Goal: Task Accomplishment & Management: Complete application form

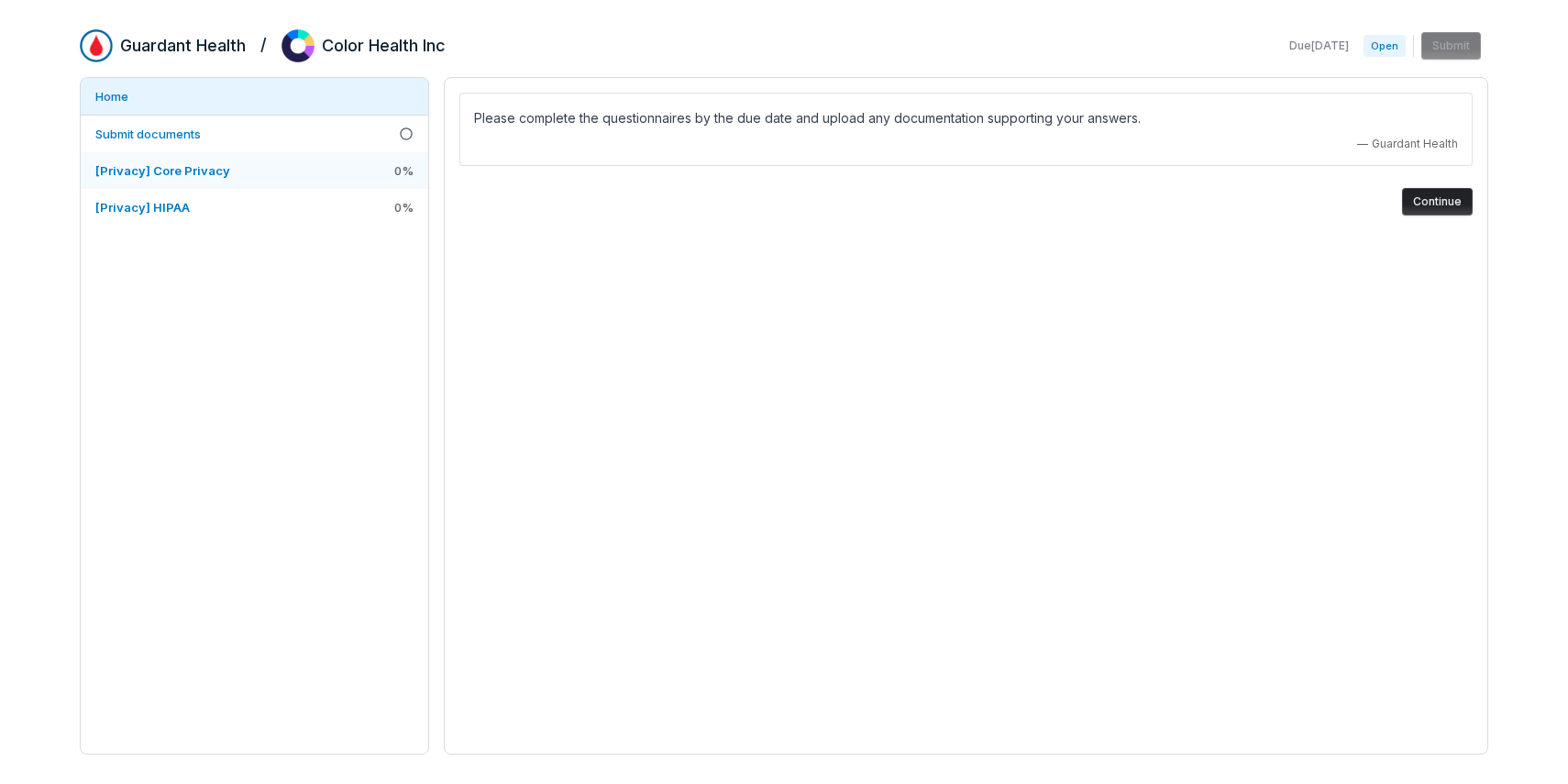
click at [191, 163] on span "[Privacy] Core Privacy" at bounding box center [163, 170] width 135 height 16
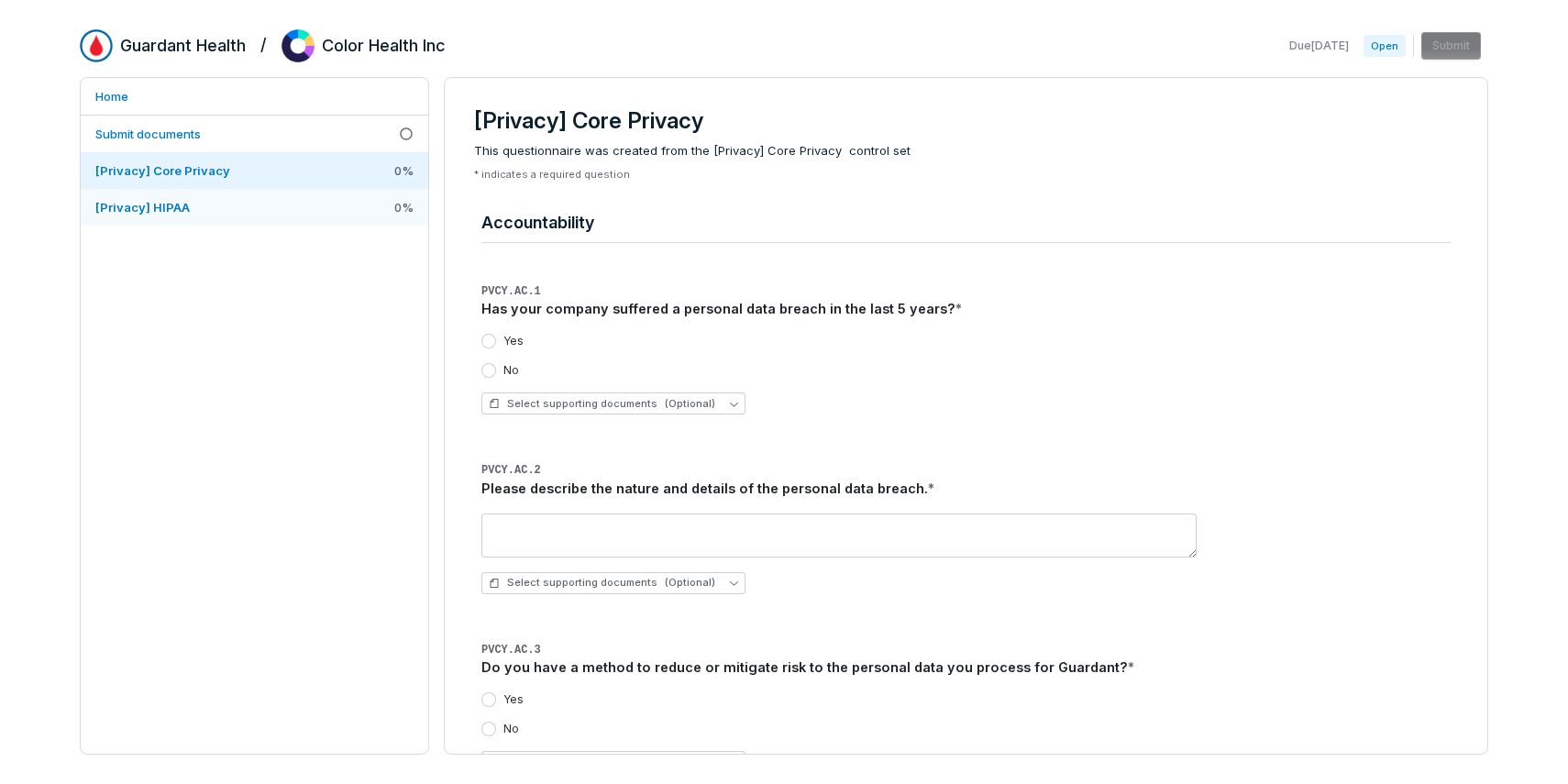
click at [185, 199] on span "[Privacy] HIPAA" at bounding box center [142, 207] width 95 height 16
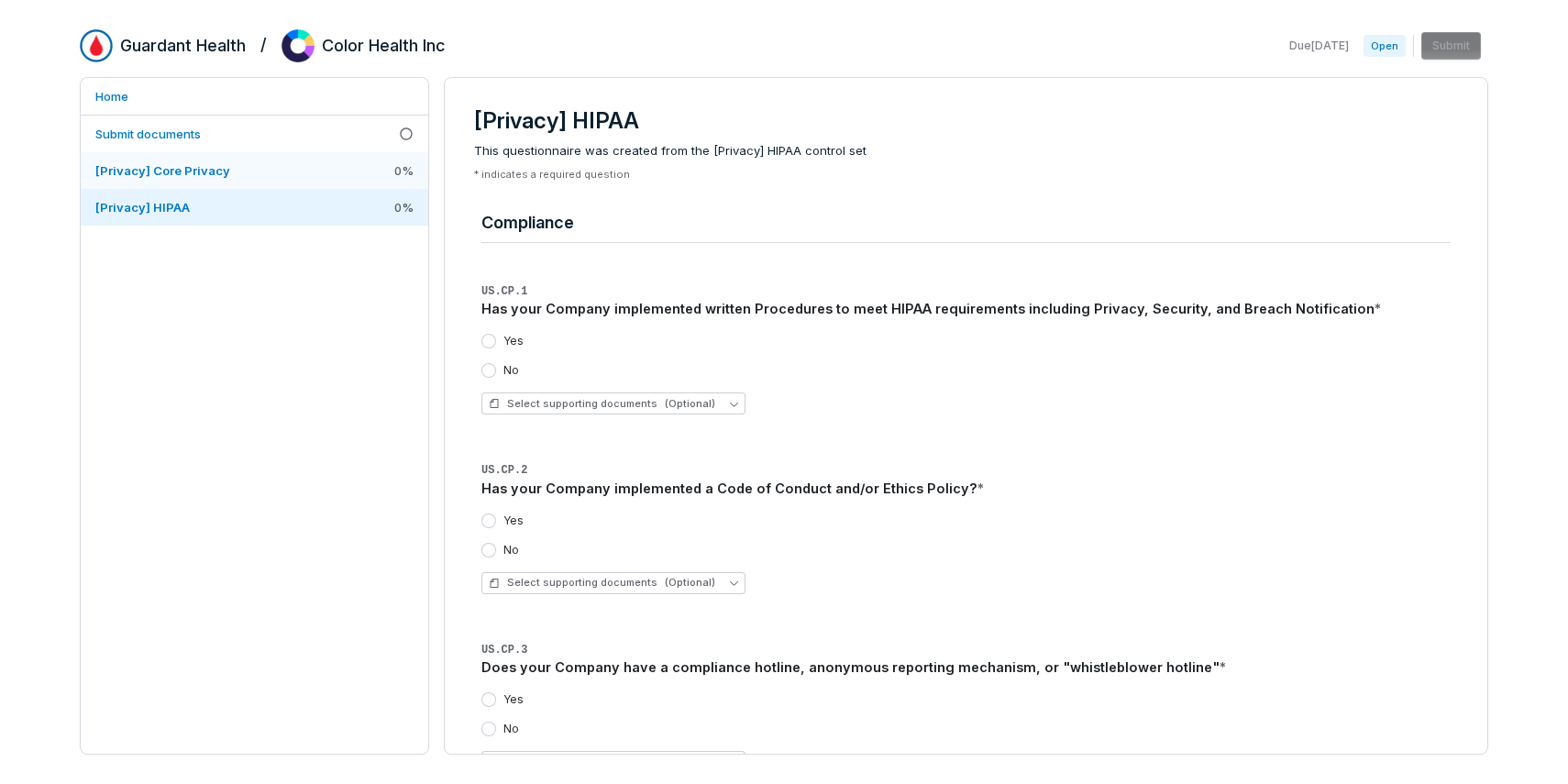
click at [186, 172] on span "[Privacy] Core Privacy" at bounding box center [163, 170] width 135 height 14
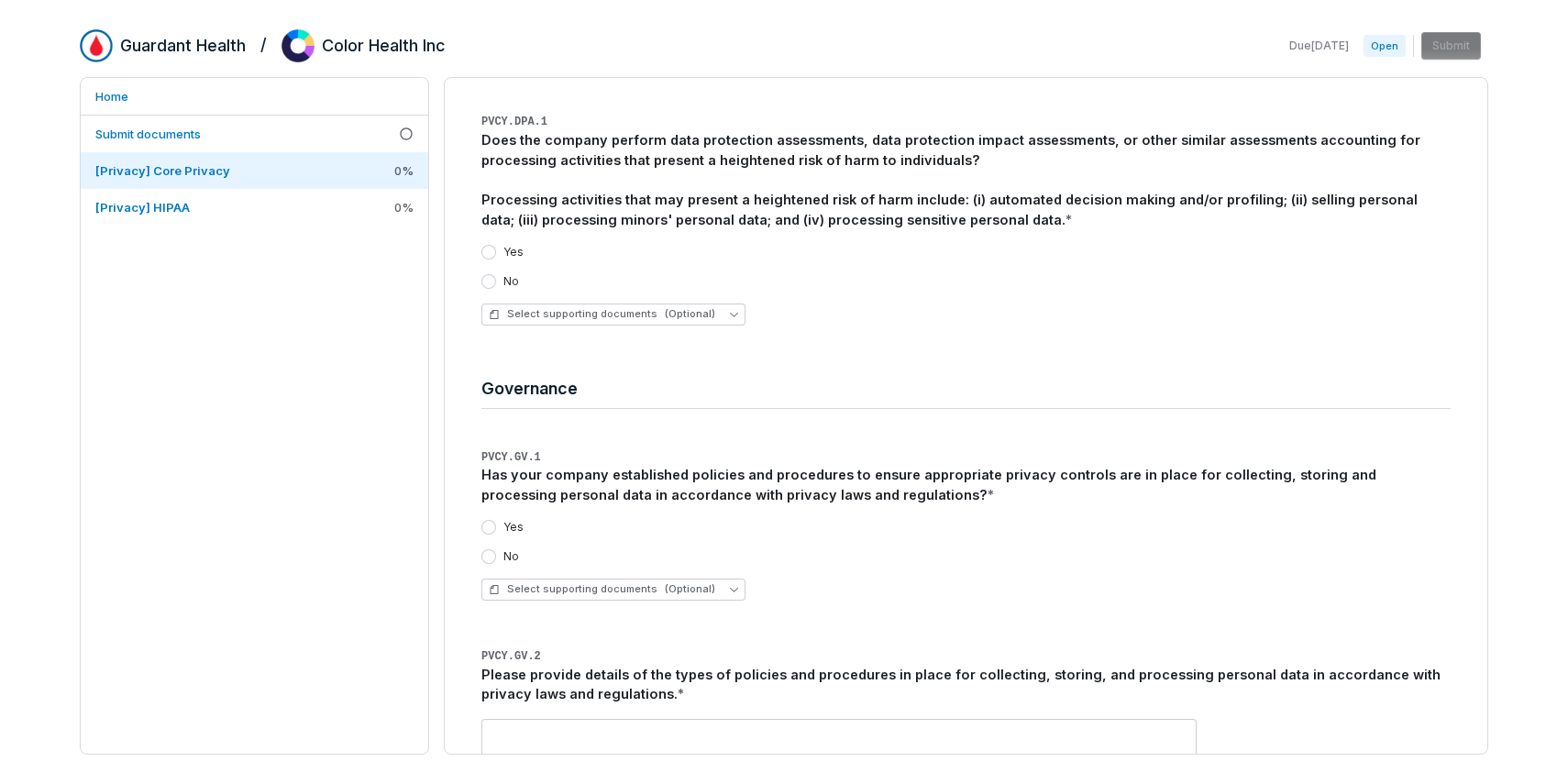
scroll to position [2605, 0]
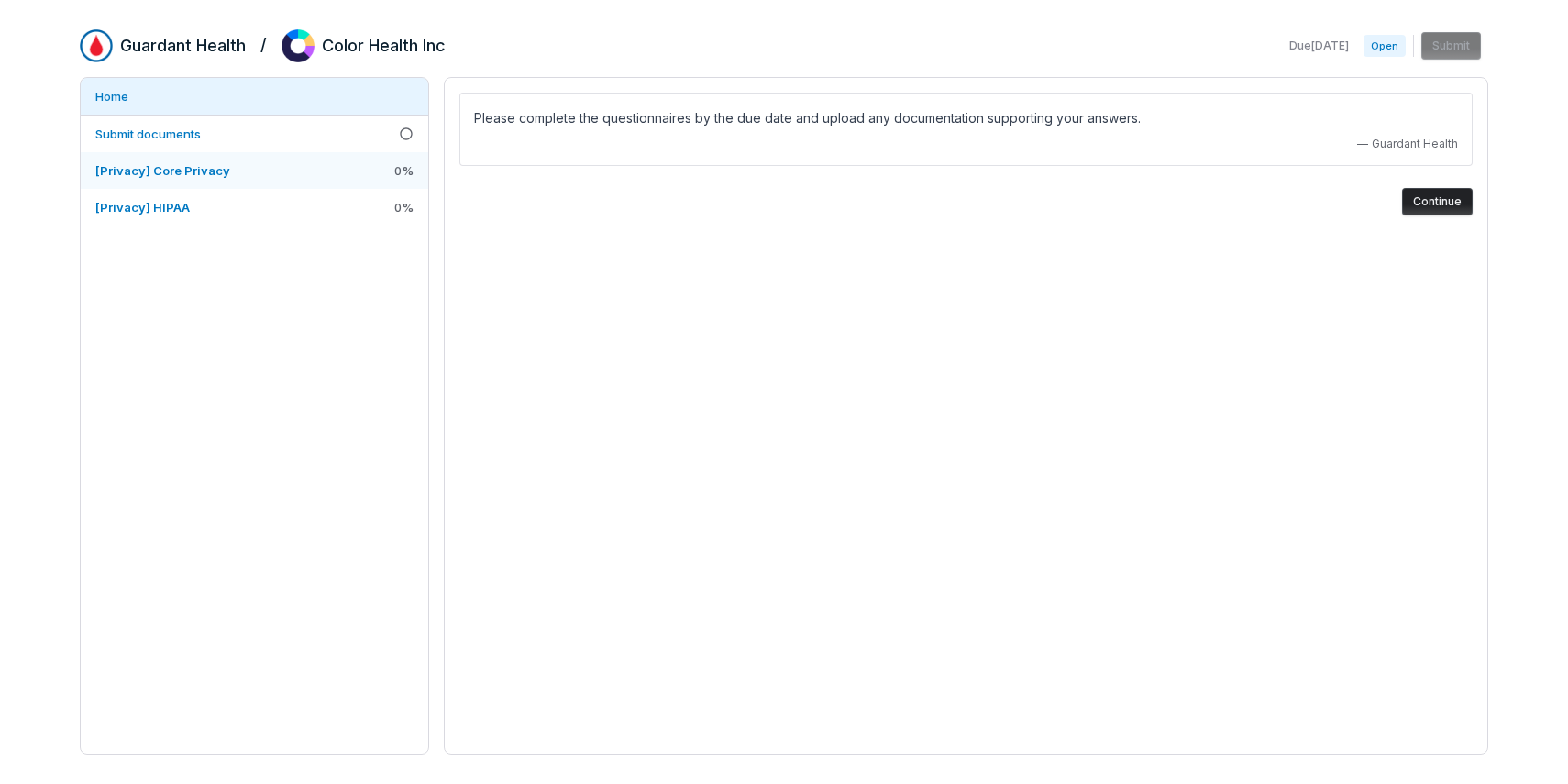
click at [263, 175] on link "[Privacy] Core Privacy 0 %" at bounding box center [253, 170] width 347 height 36
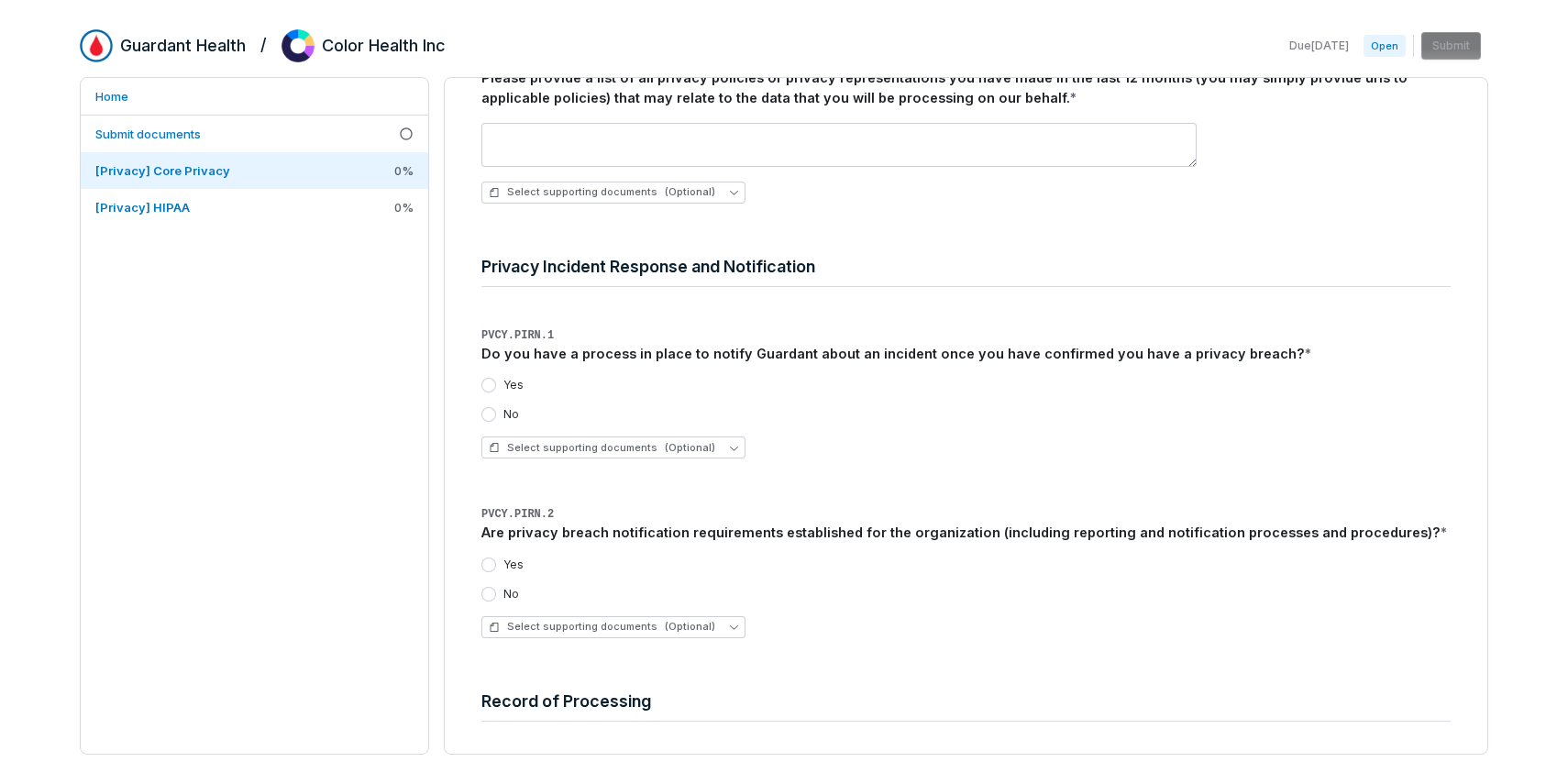
scroll to position [4495, 0]
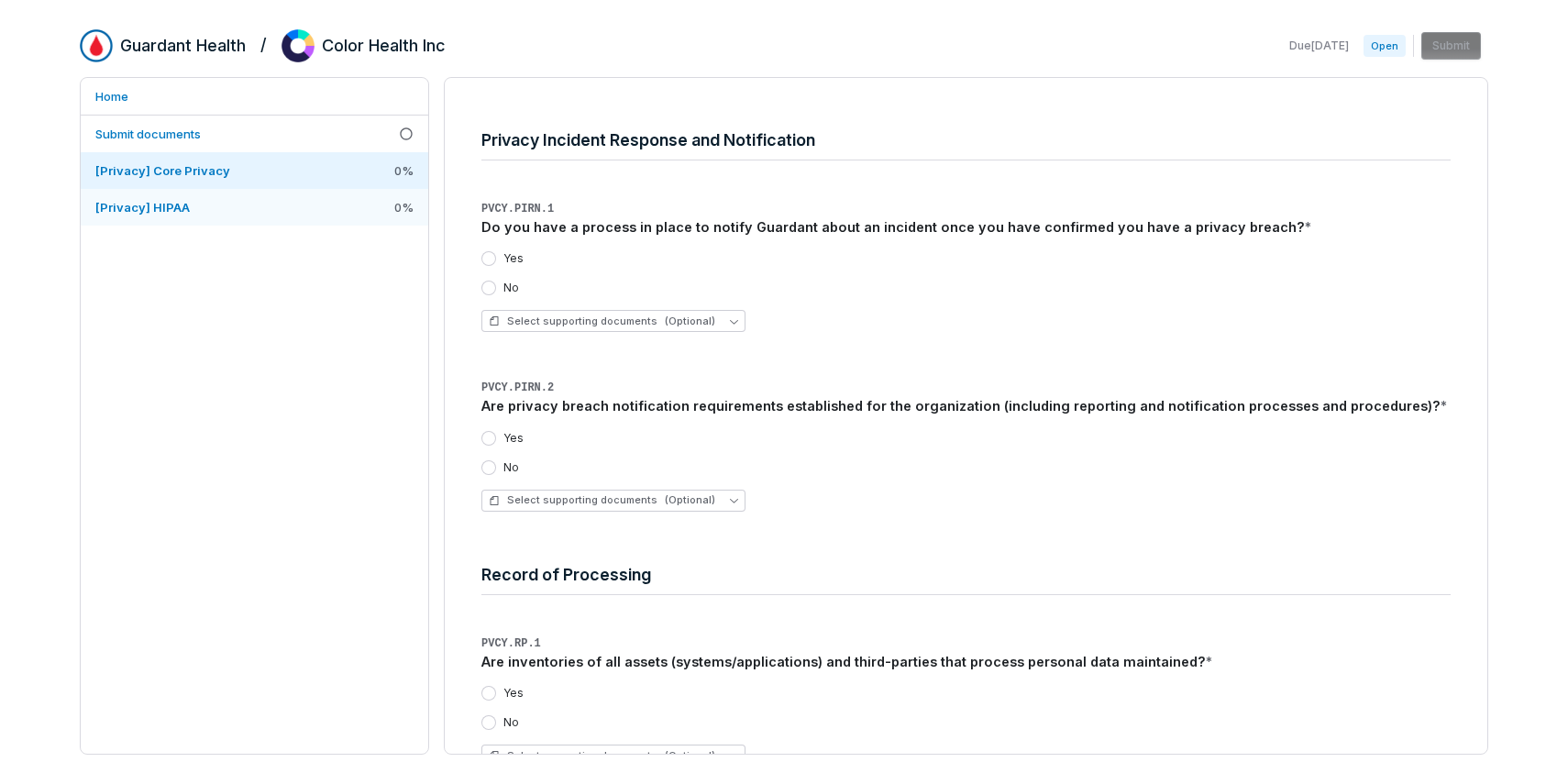
click at [211, 205] on link "[Privacy] HIPAA 0 %" at bounding box center [253, 207] width 347 height 36
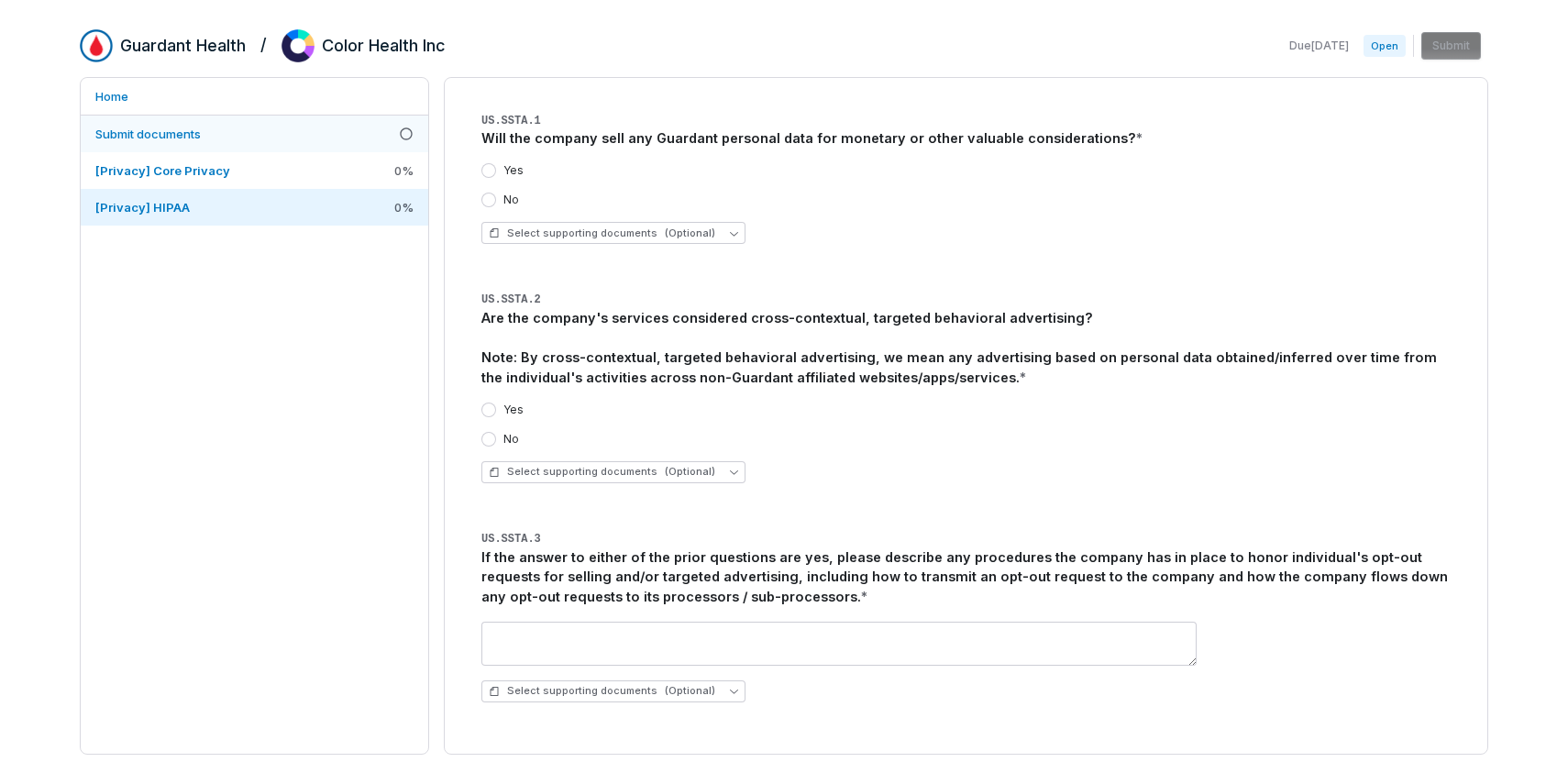
click at [224, 150] on link "Submit documents" at bounding box center [253, 134] width 347 height 36
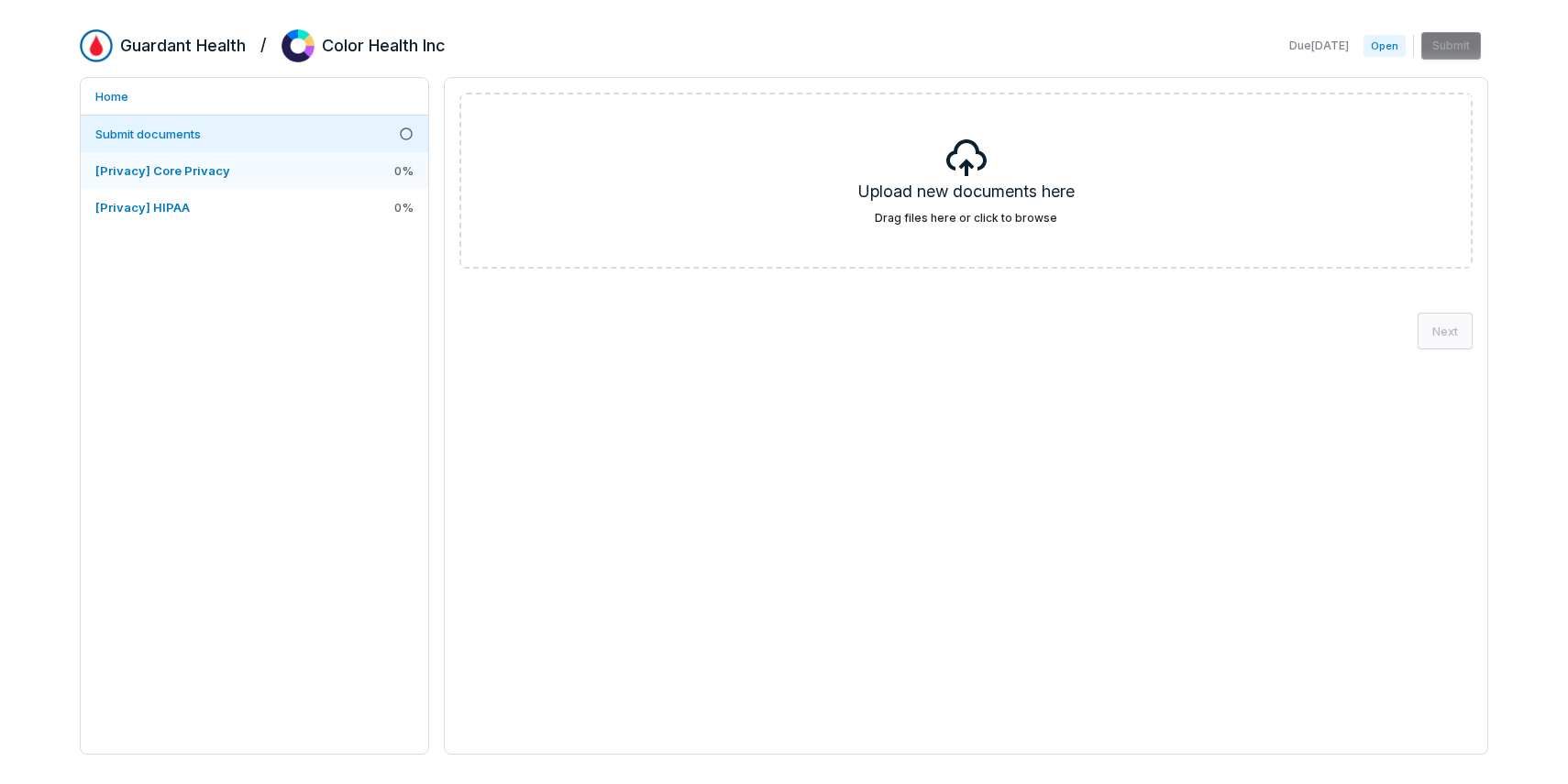
click at [214, 167] on span "[Privacy] Core Privacy" at bounding box center [163, 170] width 135 height 14
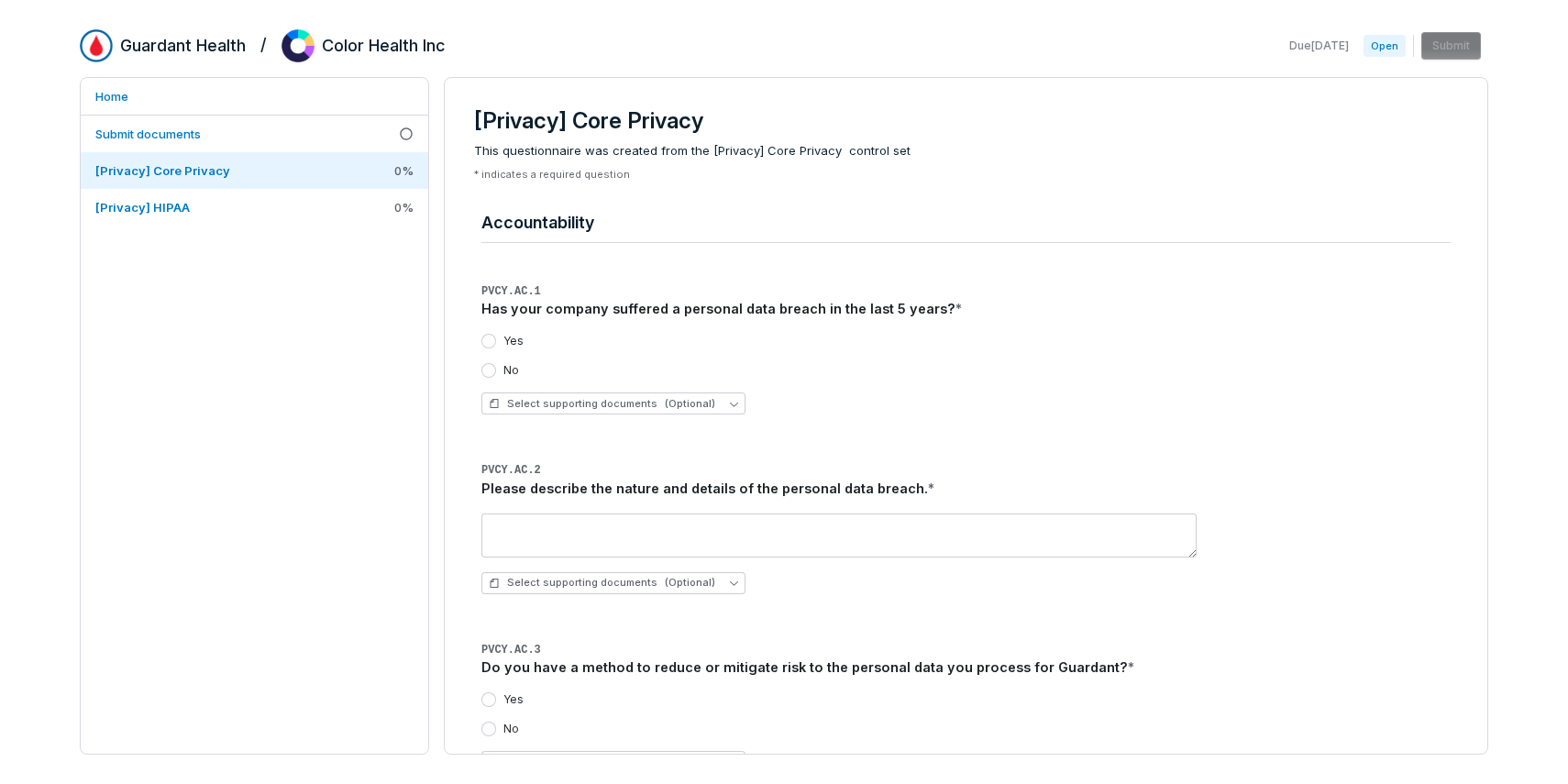
click at [180, 43] on h2 "Guardant Health" at bounding box center [183, 45] width 125 height 24
